Goal: Task Accomplishment & Management: Complete application form

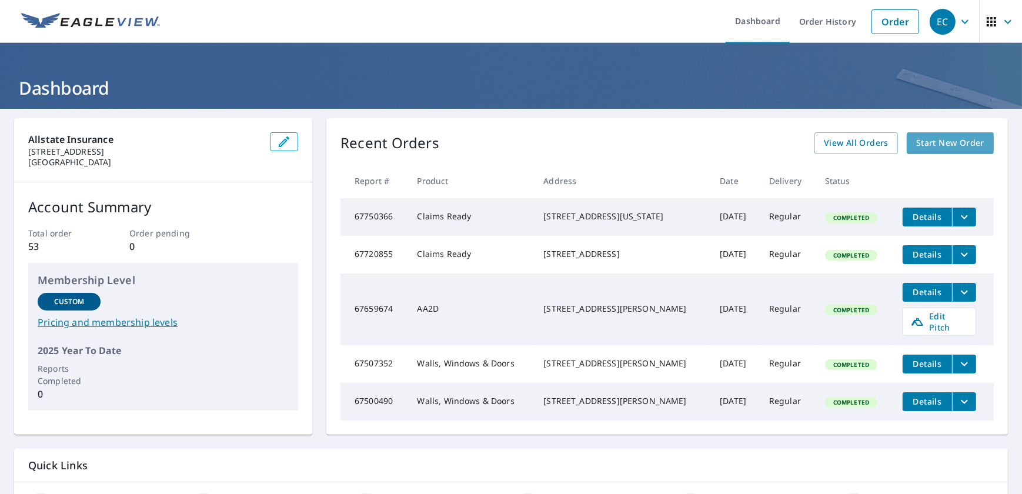
click at [948, 139] on span "Start New Order" at bounding box center [950, 143] width 68 height 15
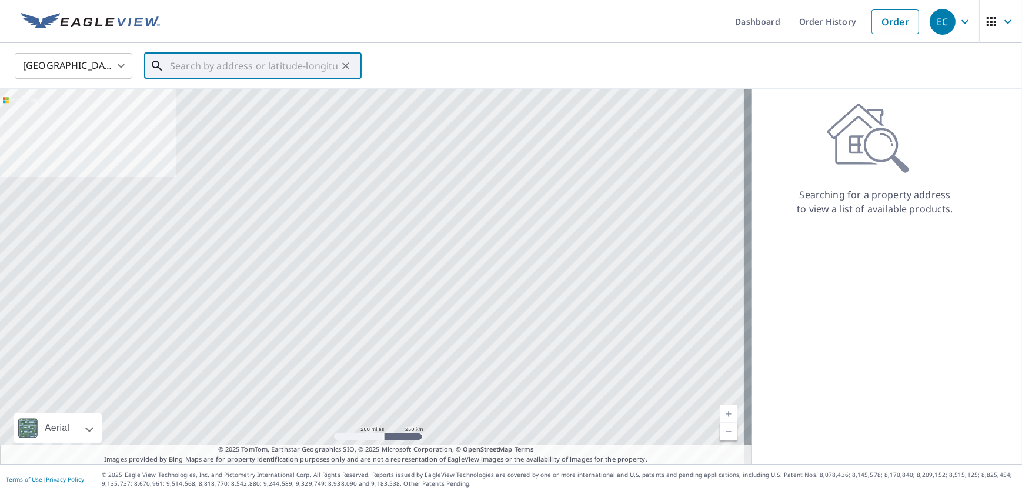
click at [281, 68] on input "text" at bounding box center [254, 65] width 168 height 33
paste input "3028 SUNRISE DR"
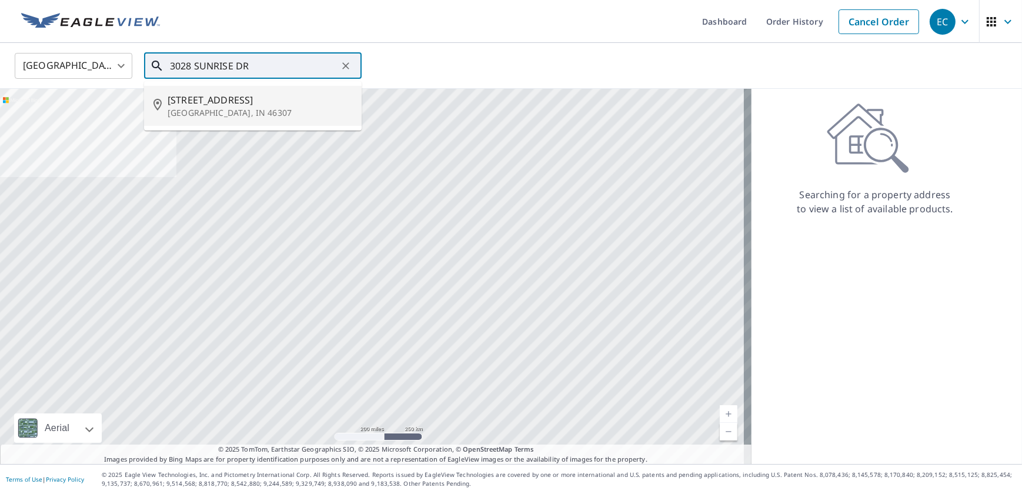
click at [241, 113] on p "[GEOGRAPHIC_DATA], IN 46307" at bounding box center [260, 113] width 185 height 12
type input "[STREET_ADDRESS]"
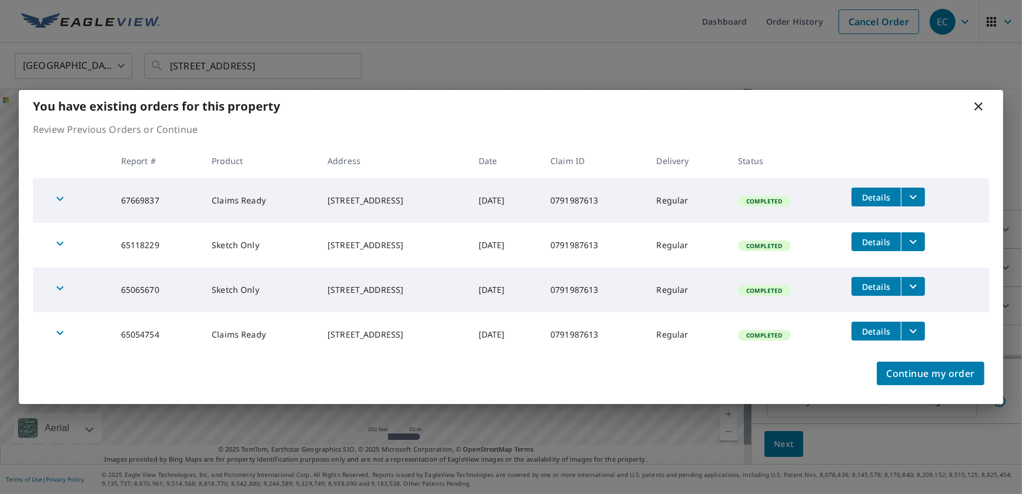
click at [982, 112] on icon at bounding box center [979, 106] width 14 height 14
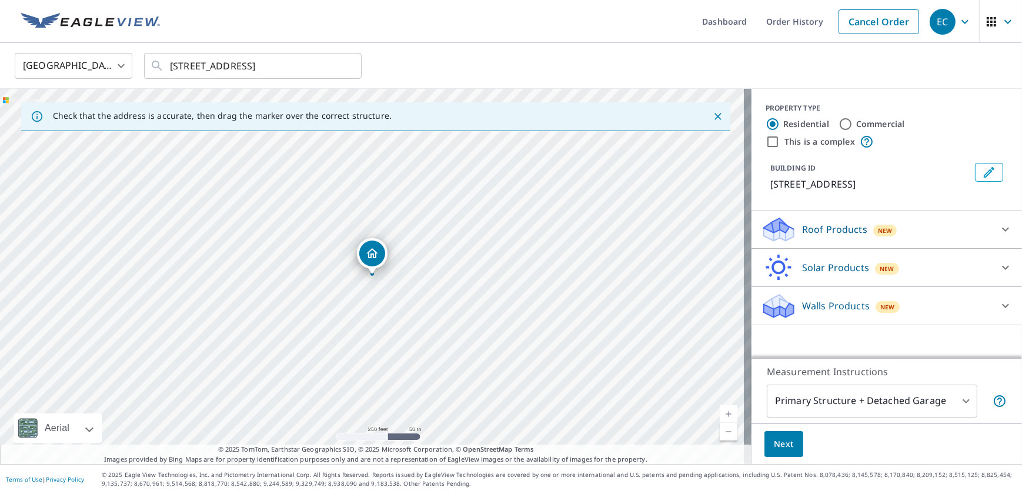
click at [860, 237] on div "Roof Products New" at bounding box center [876, 230] width 231 height 28
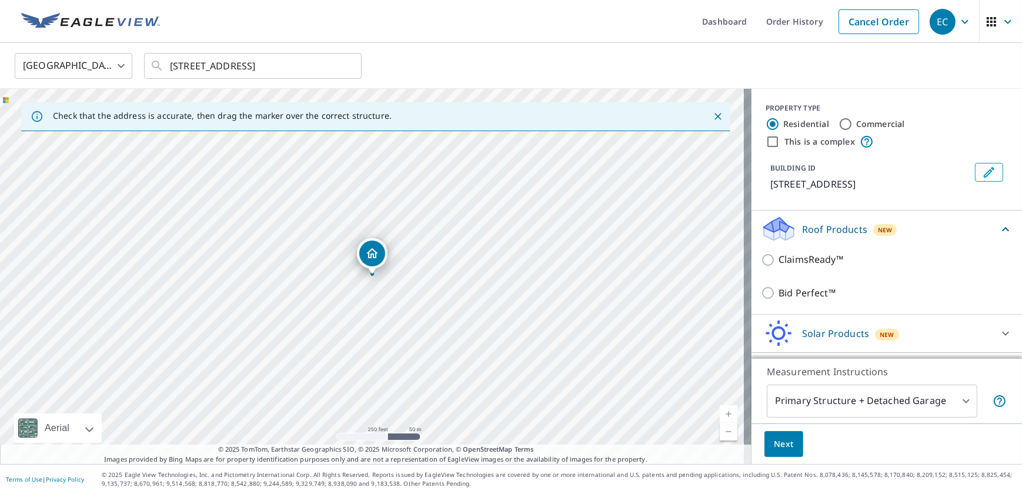
click at [955, 225] on div "Roof Products New" at bounding box center [880, 229] width 238 height 28
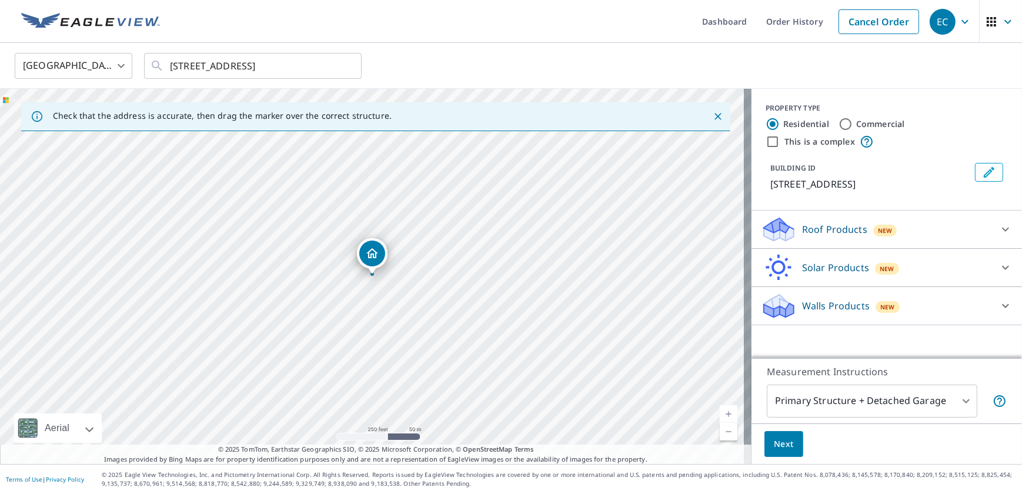
click at [840, 307] on p "Walls Products" at bounding box center [836, 306] width 68 height 14
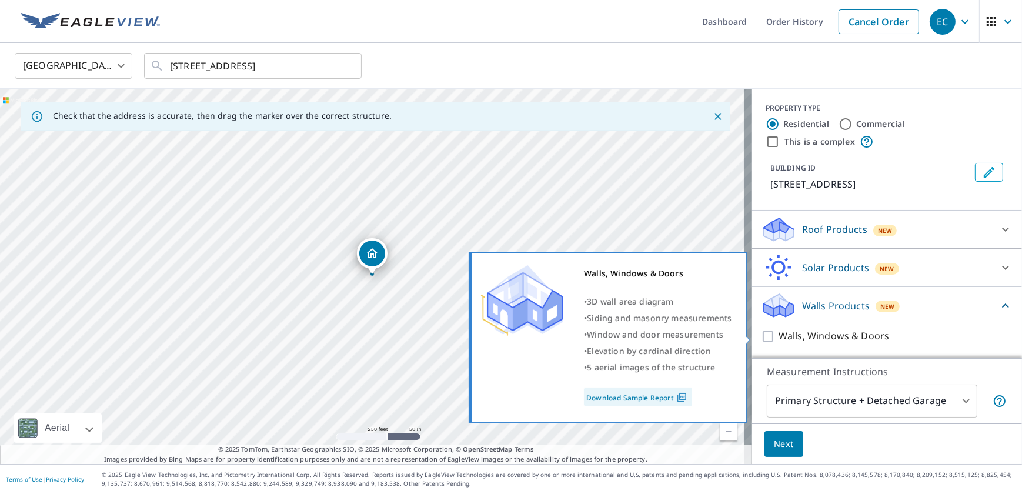
click at [781, 331] on p "Walls, Windows & Doors" at bounding box center [834, 336] width 111 height 15
click at [779, 331] on input "Walls, Windows & Doors" at bounding box center [770, 336] width 18 height 14
checkbox input "true"
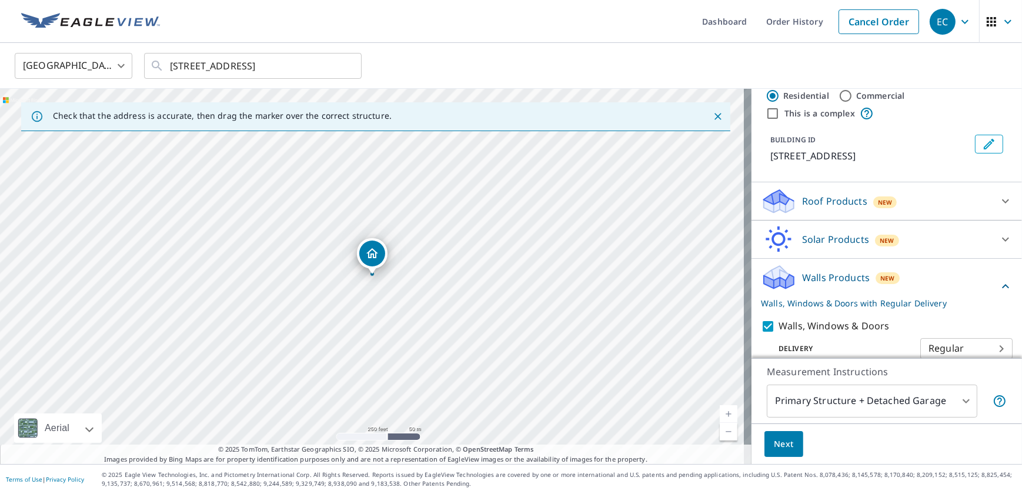
scroll to position [44, 0]
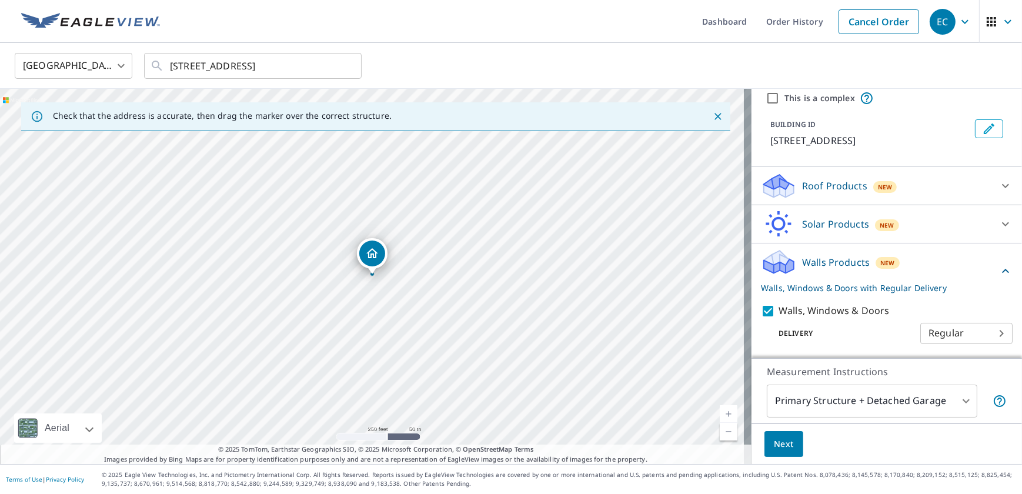
click at [779, 447] on span "Next" at bounding box center [784, 444] width 20 height 15
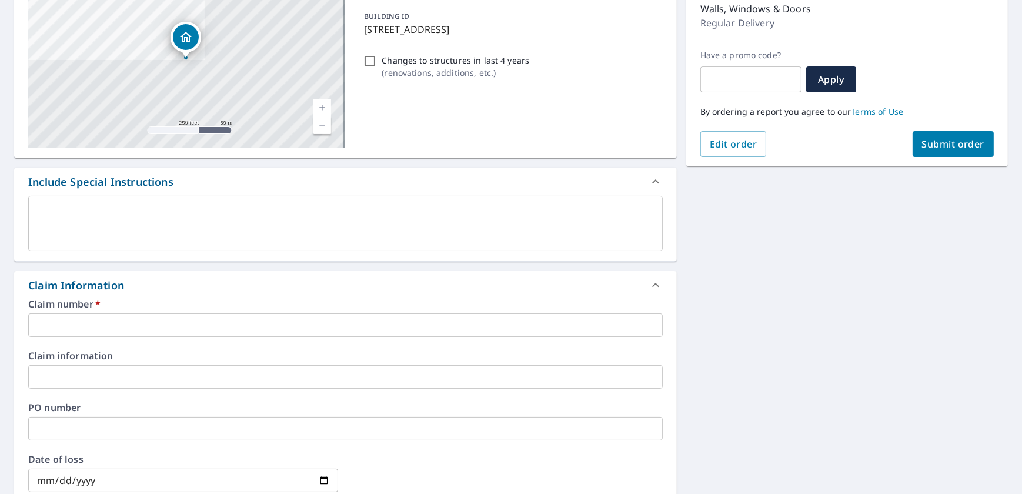
scroll to position [160, 0]
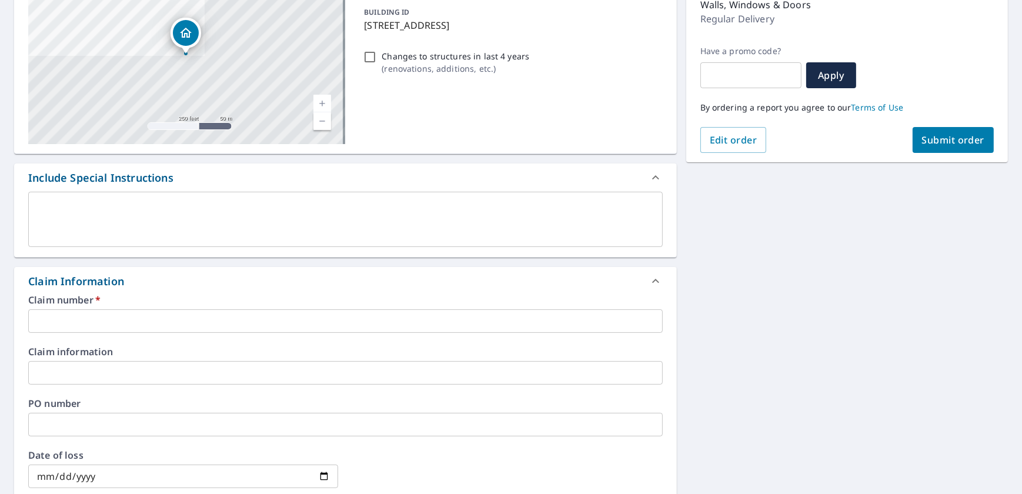
click at [128, 323] on input "text" at bounding box center [345, 321] width 635 height 24
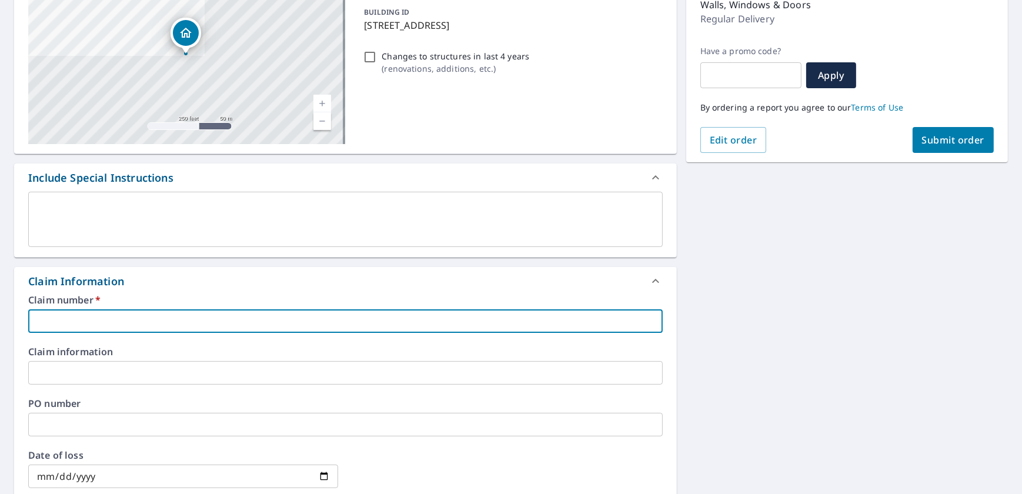
click at [72, 318] on input "text" at bounding box center [345, 321] width 635 height 24
paste input "0791987613"
type input "0791987613"
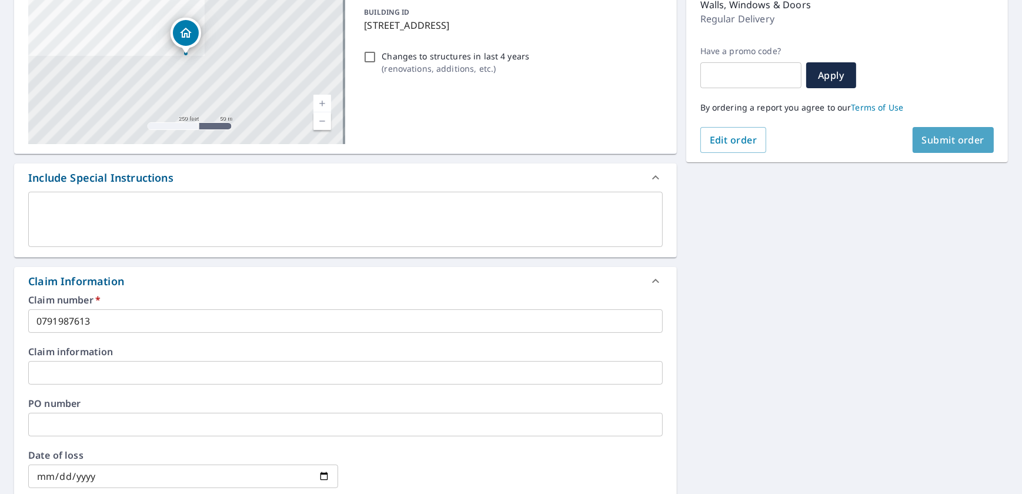
click at [942, 150] on button "Submit order" at bounding box center [954, 140] width 82 height 26
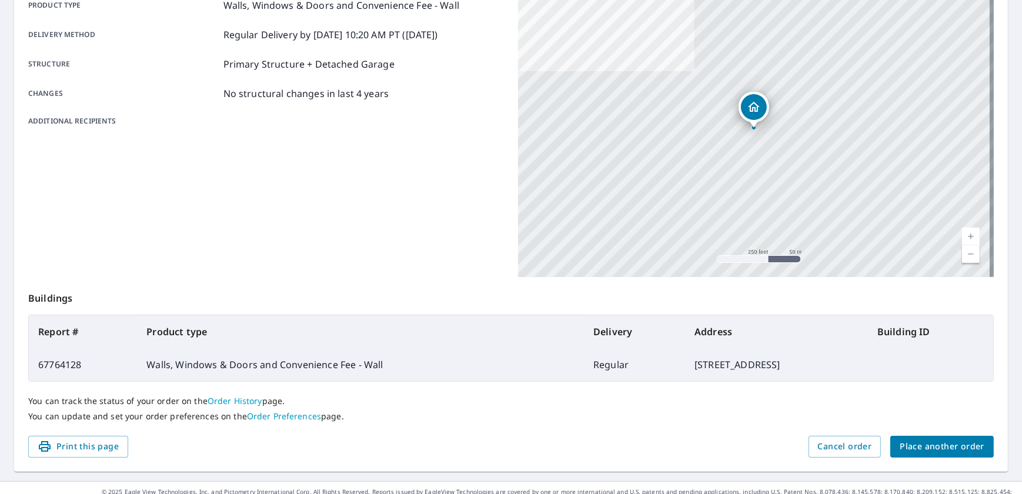
scroll to position [198, 0]
